Goal: Transaction & Acquisition: Obtain resource

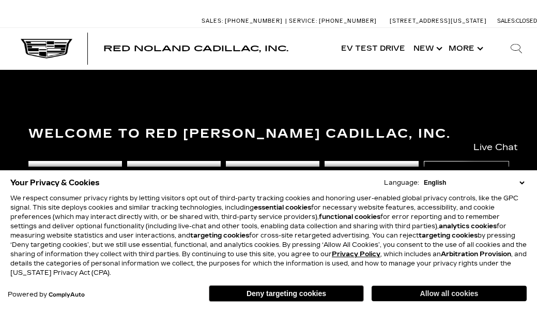
click at [413, 293] on button "Allow all cookies" at bounding box center [449, 293] width 155 height 16
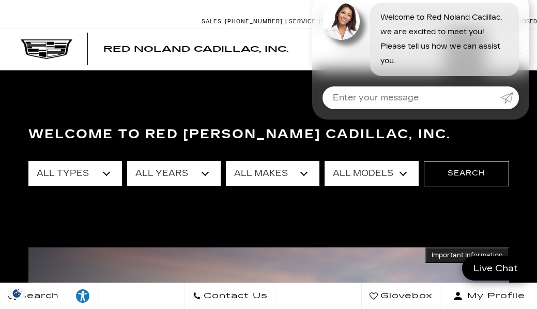
scroll to position [1, 0]
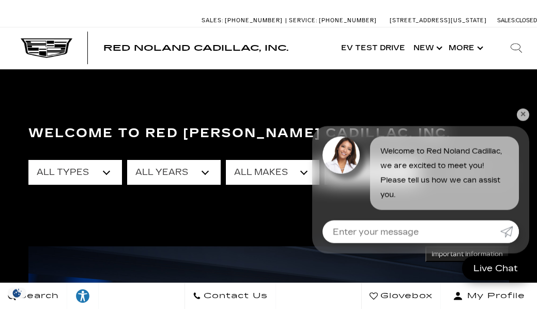
click at [523, 114] on link "✕" at bounding box center [523, 115] width 12 height 12
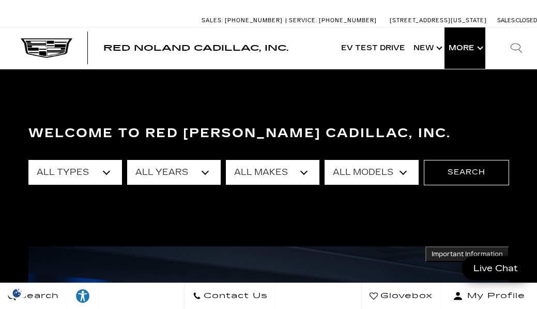
click at [466, 52] on button "Show More" at bounding box center [464, 47] width 41 height 41
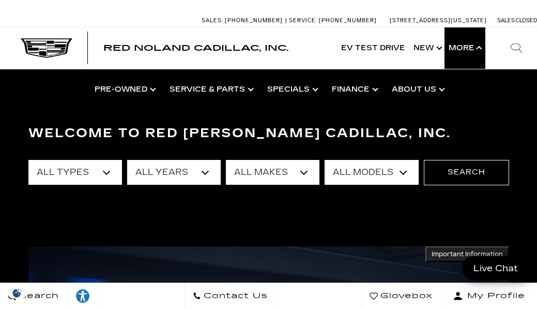
click at [477, 42] on button "Show More" at bounding box center [464, 47] width 41 height 41
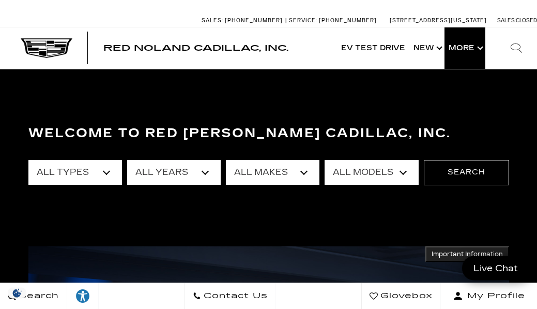
click at [478, 45] on button "Show More" at bounding box center [464, 47] width 41 height 41
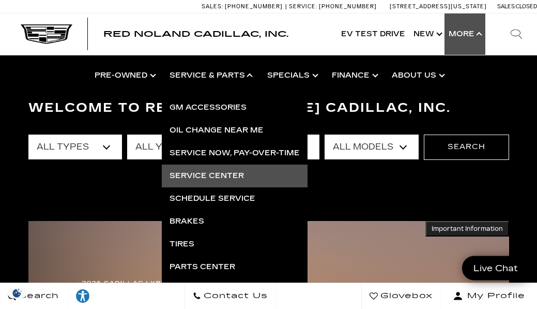
scroll to position [37, 0]
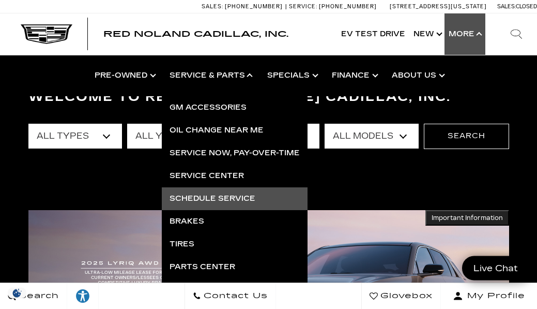
click at [207, 197] on link "Schedule Service" at bounding box center [235, 198] width 146 height 23
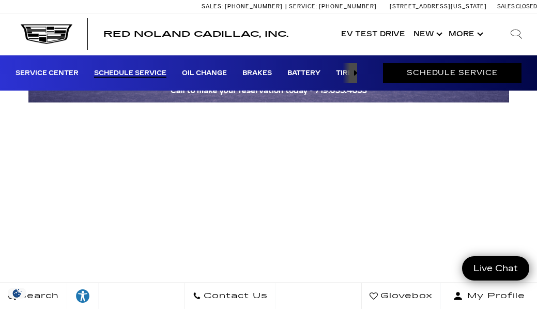
scroll to position [0, 3]
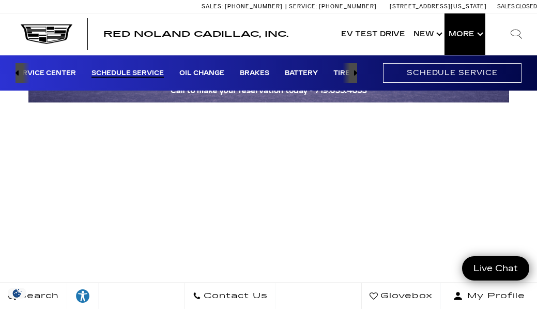
click at [466, 32] on button "Show More" at bounding box center [464, 33] width 41 height 41
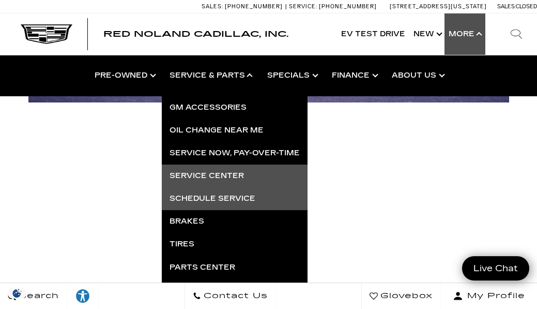
click at [212, 177] on link "Service Center" at bounding box center [235, 175] width 146 height 23
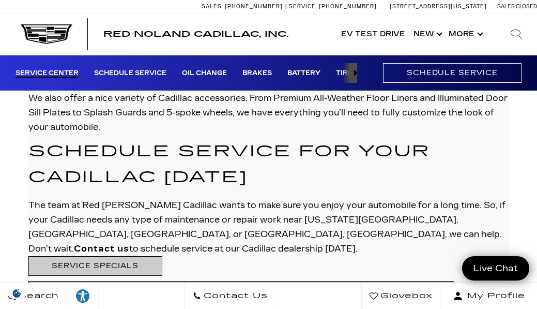
scroll to position [2764, 0]
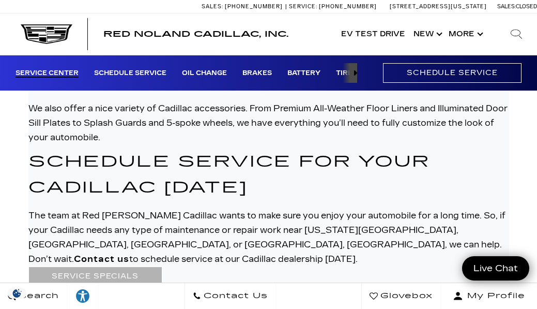
click at [116, 266] on link "SERVICE SPECIALS" at bounding box center [95, 275] width 134 height 19
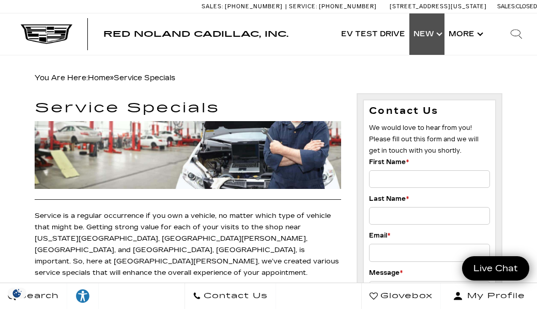
click at [434, 34] on link "Show New" at bounding box center [426, 33] width 35 height 41
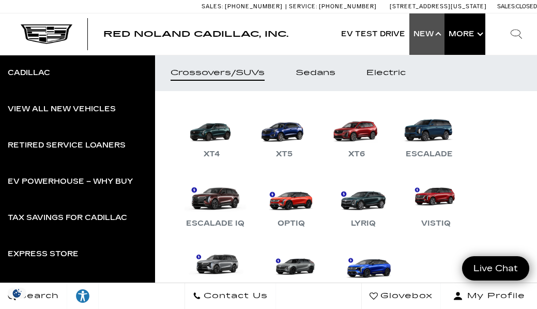
click at [460, 32] on button "Show More" at bounding box center [464, 33] width 41 height 41
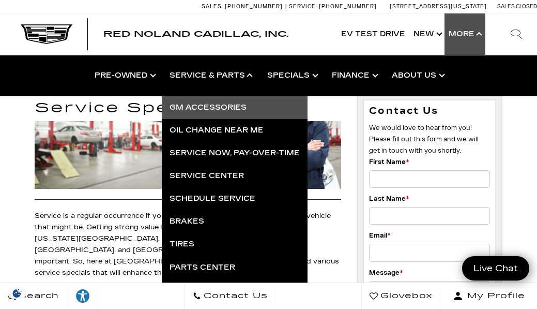
click at [205, 111] on link "GM Accessories" at bounding box center [235, 107] width 146 height 23
